Goal: Transaction & Acquisition: Purchase product/service

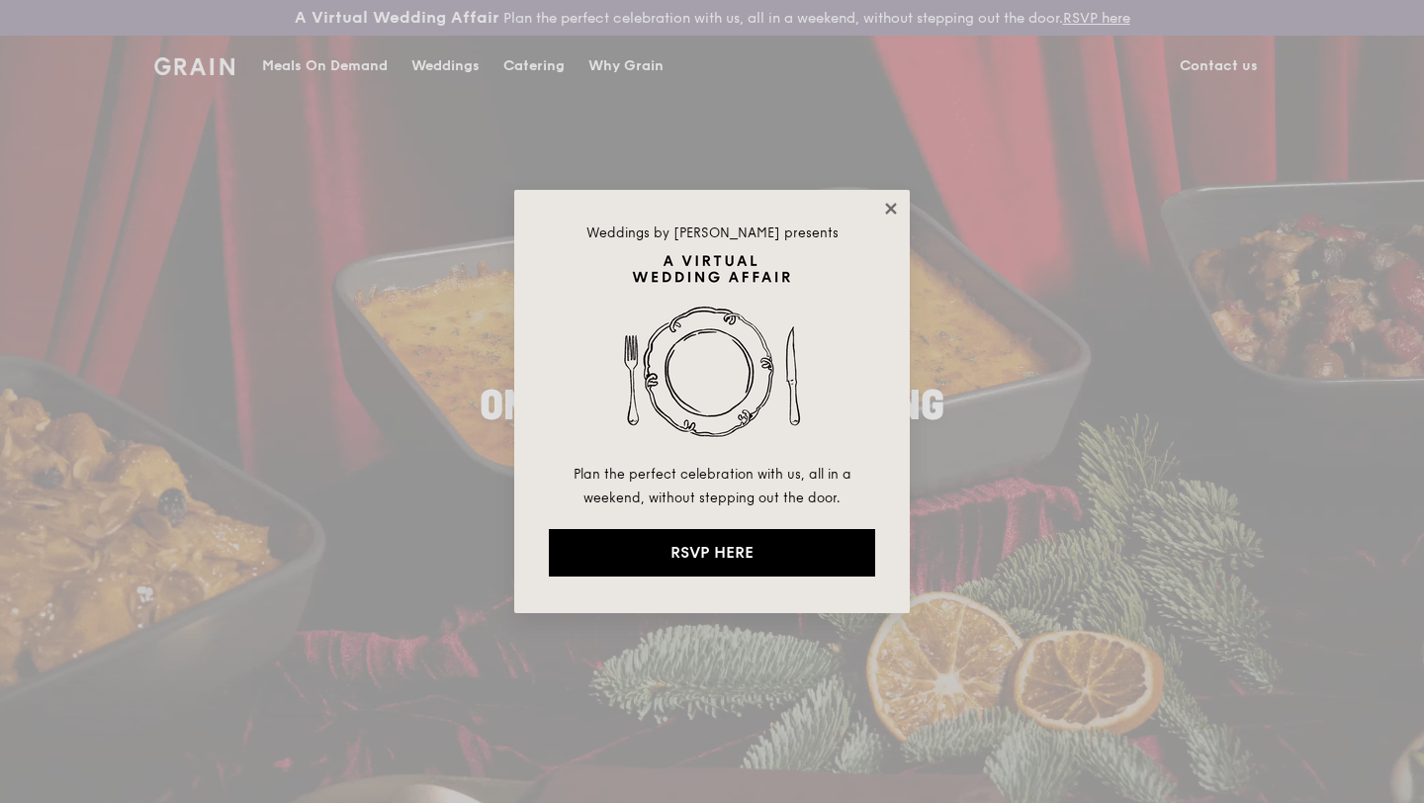
click at [891, 209] on icon at bounding box center [890, 208] width 11 height 11
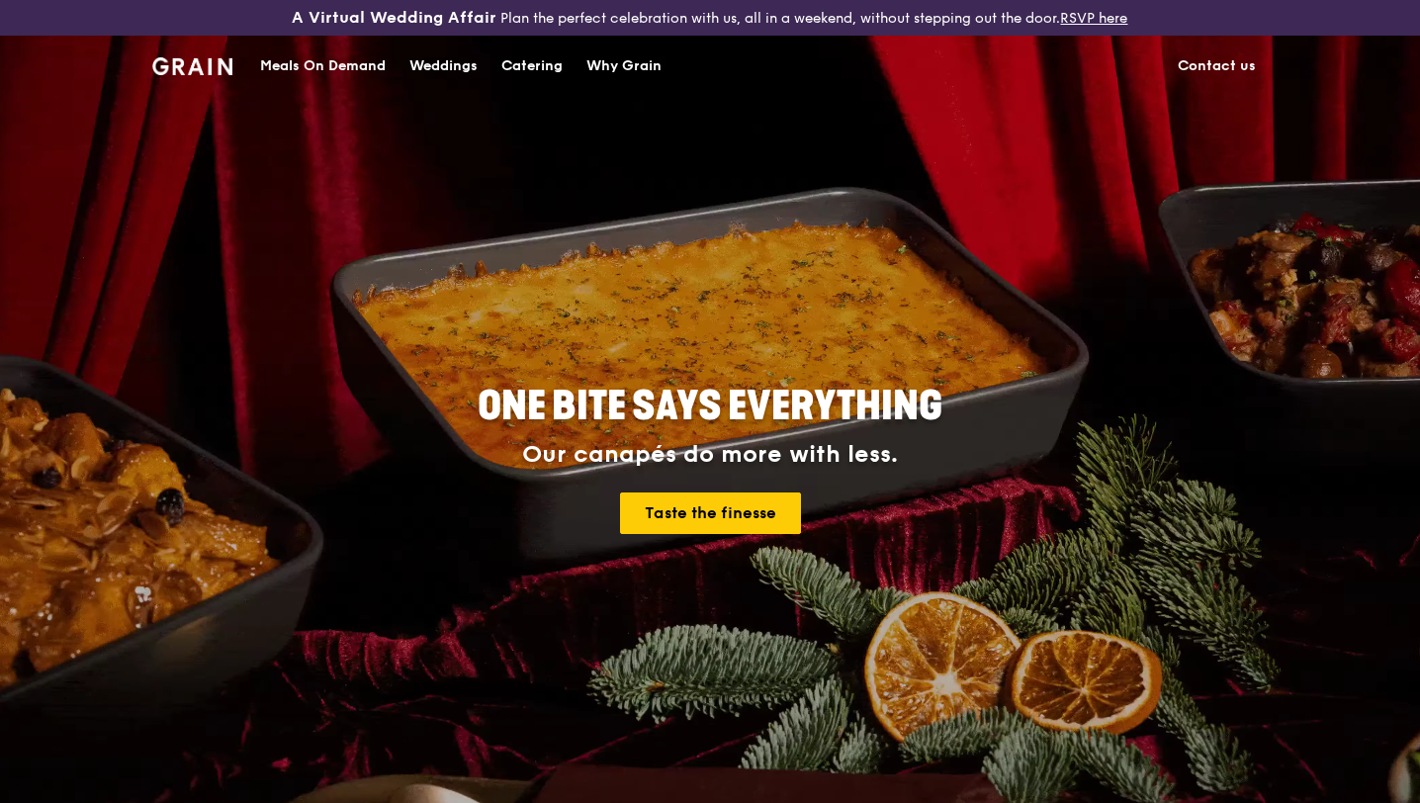
click at [363, 63] on div "Meals On Demand" at bounding box center [323, 66] width 126 height 59
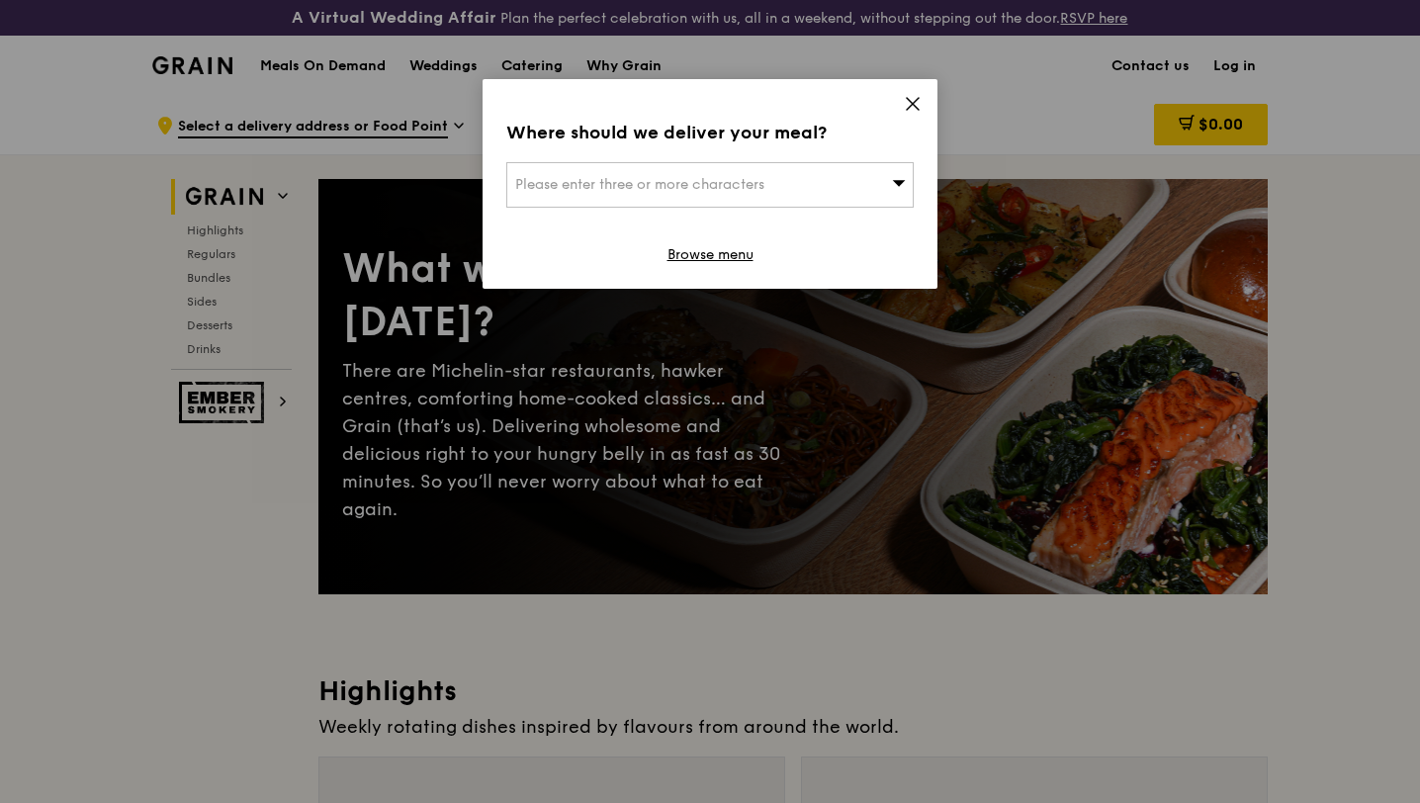
click at [906, 179] on div "Please enter three or more characters" at bounding box center [710, 185] width 408 height 46
click at [902, 104] on div "Where should we deliver your meal? Please enter three or more characters Please…" at bounding box center [710, 184] width 455 height 210
click at [917, 98] on icon at bounding box center [913, 104] width 12 height 12
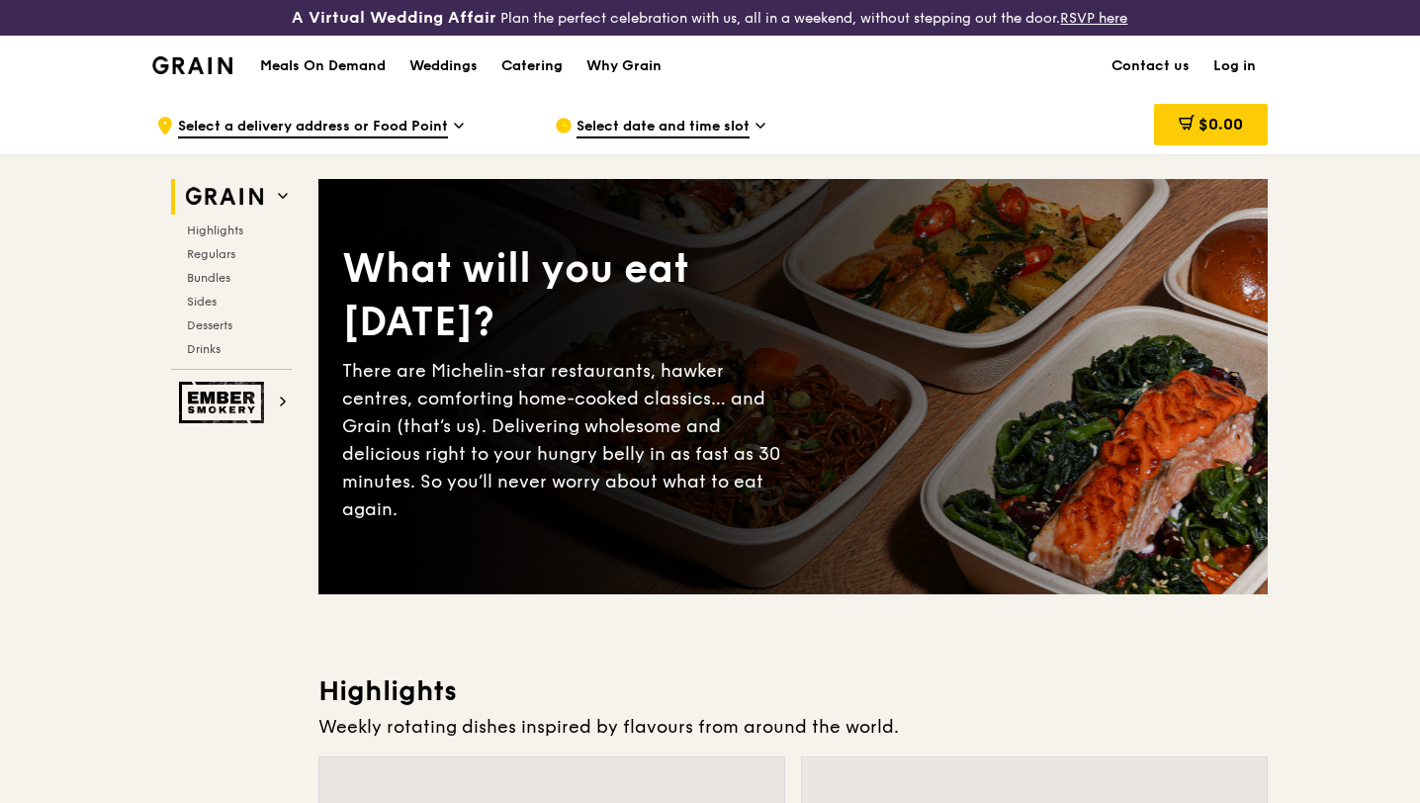
click at [531, 71] on div "Catering" at bounding box center [532, 66] width 61 height 59
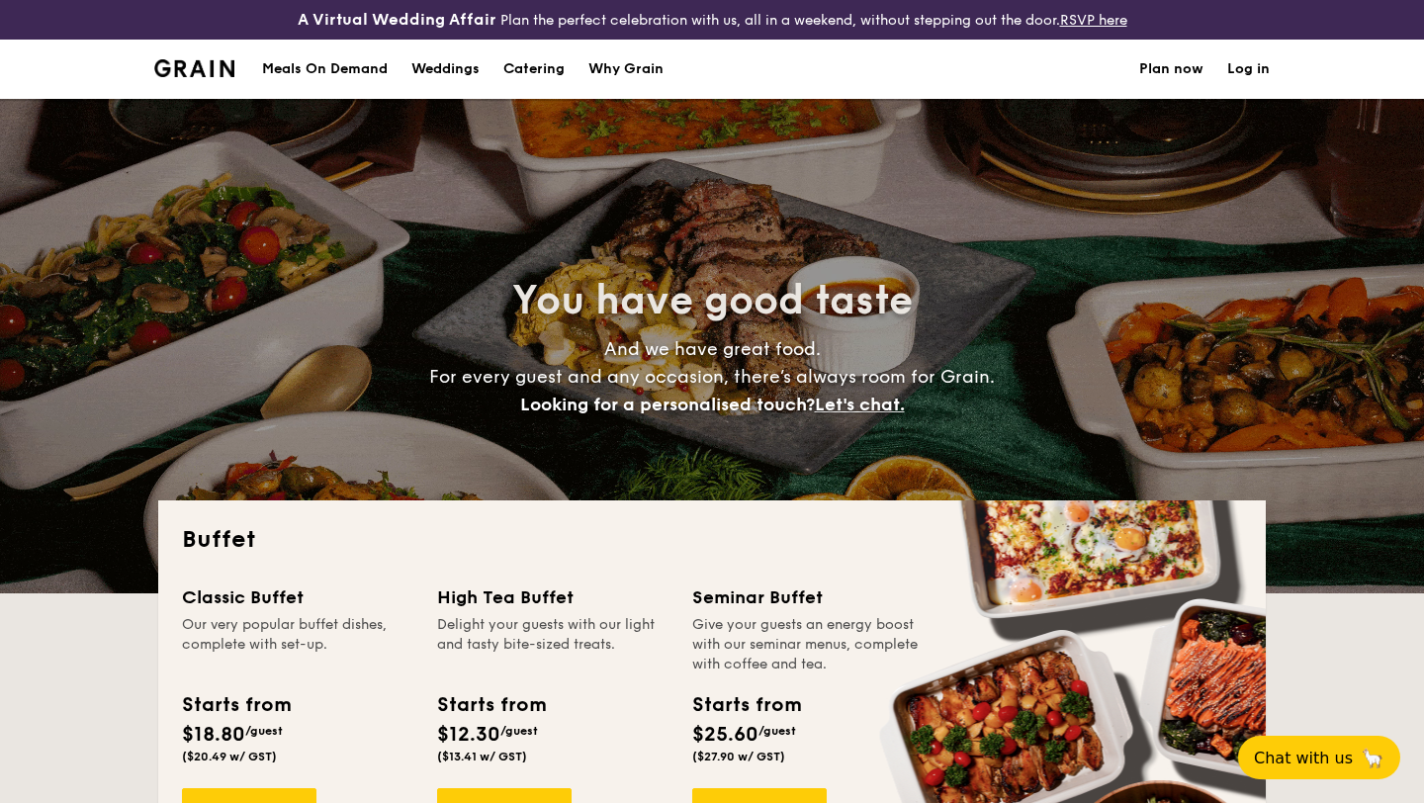
select select
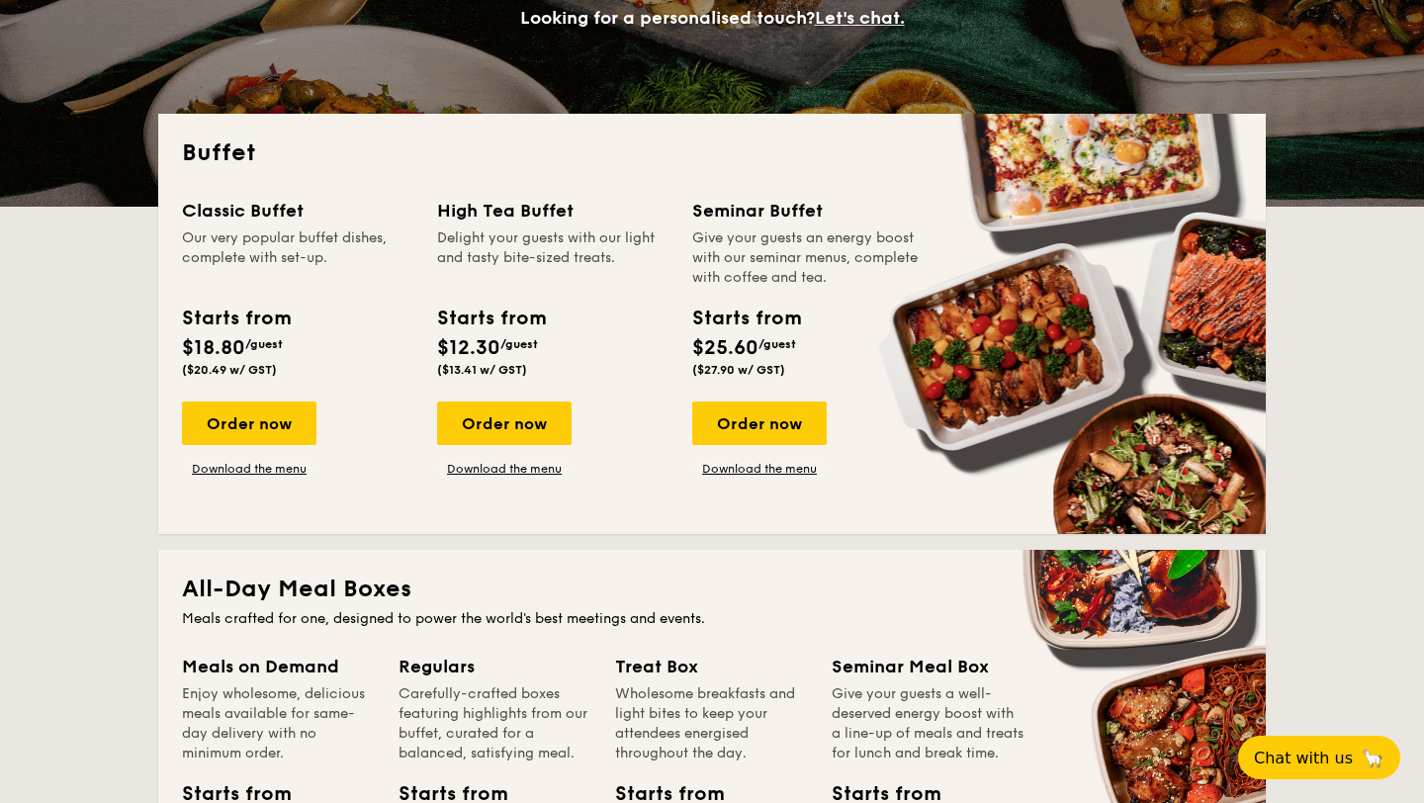
scroll to position [365, 0]
